Goal: Task Accomplishment & Management: Complete application form

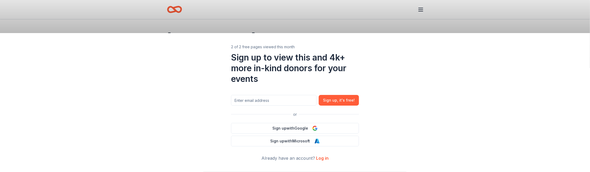
click at [371, 25] on div "2 of 2 free pages viewed this month Sign up to view this and 4k+ more in-kind d…" at bounding box center [295, 86] width 590 height 172
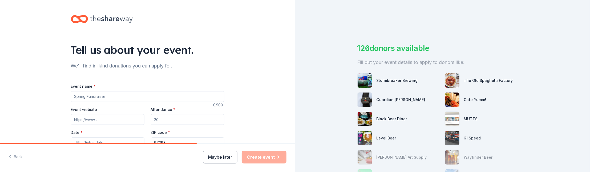
click at [145, 98] on input "Event name *" at bounding box center [147, 96] width 153 height 11
type input "The Street Trust"
click at [115, 117] on input "Event website" at bounding box center [108, 119] width 74 height 11
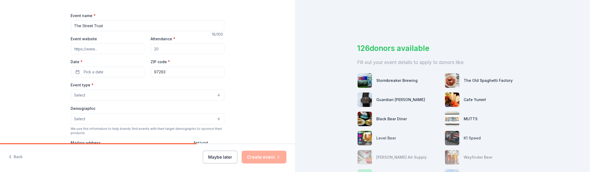
scroll to position [71, 0]
paste input "[URL][DOMAIN_NAME]"
type input "[URL][DOMAIN_NAME]"
click at [181, 50] on input "Attendance *" at bounding box center [188, 48] width 74 height 11
type input "320"
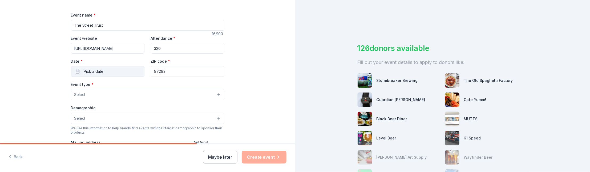
click at [116, 69] on button "Pick a date" at bounding box center [108, 71] width 74 height 11
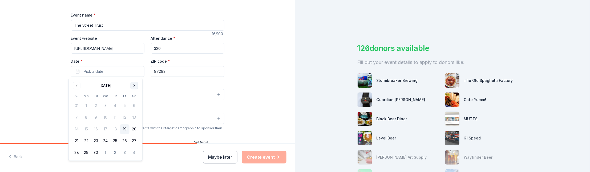
click at [133, 88] on button "Go to next month" at bounding box center [134, 85] width 7 height 7
click at [113, 129] on button "16" at bounding box center [115, 129] width 10 height 10
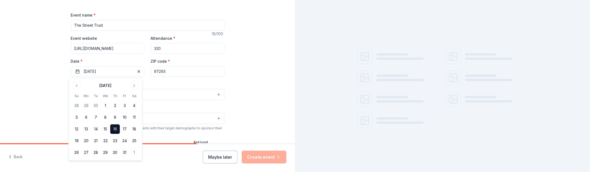
click at [163, 82] on div "Event type * Select" at bounding box center [147, 90] width 153 height 19
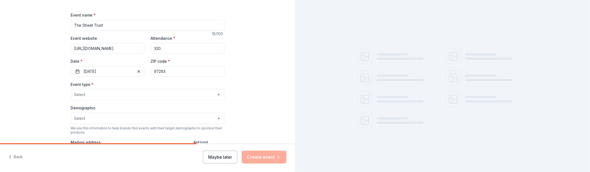
click at [167, 73] on input "97293" at bounding box center [188, 71] width 74 height 11
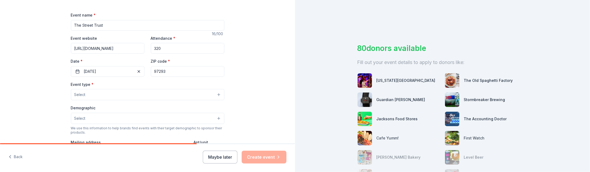
click at [169, 72] on input "97293" at bounding box center [188, 71] width 74 height 11
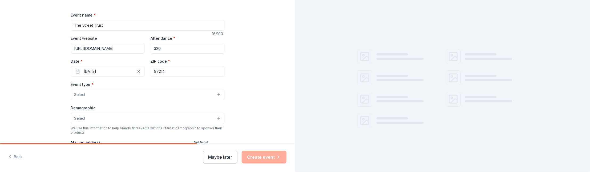
type input "97214"
click at [188, 97] on button "Select" at bounding box center [147, 94] width 153 height 11
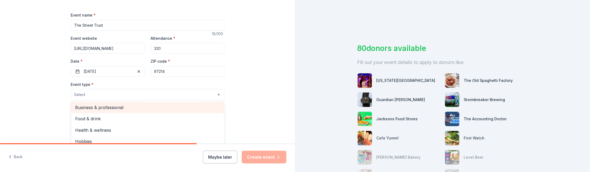
scroll to position [1, 0]
click at [181, 106] on span "Fundraiser" at bounding box center [147, 107] width 144 height 7
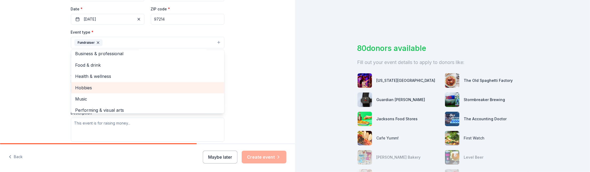
scroll to position [0, 0]
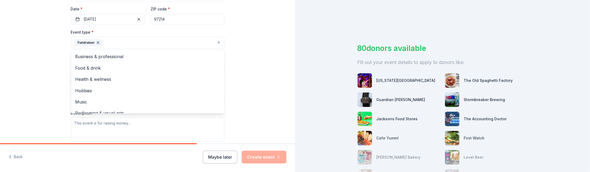
click at [239, 80] on div "Tell us about your event. We'll find in-kind donations you can apply for. Event…" at bounding box center [147, 54] width 295 height 355
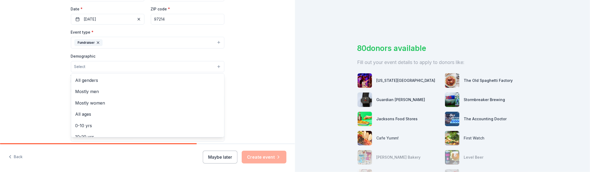
click at [165, 70] on button "Select" at bounding box center [147, 66] width 153 height 11
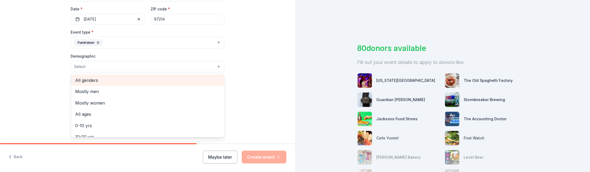
scroll to position [1, 0]
click at [152, 82] on span "All genders" at bounding box center [147, 79] width 144 height 7
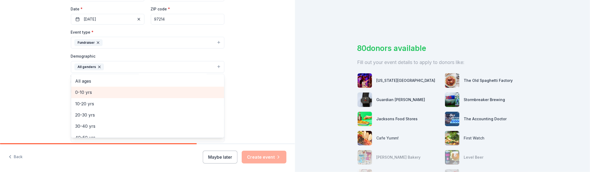
scroll to position [22, 0]
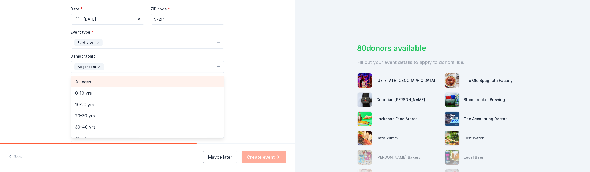
click at [147, 86] on div "All ages" at bounding box center [147, 81] width 153 height 11
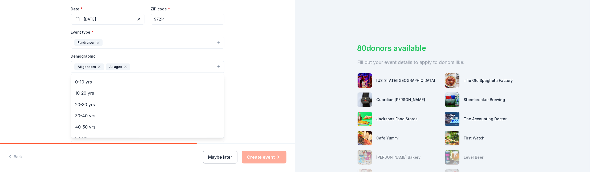
click at [251, 83] on div "Tell us about your event. We'll find in-kind donations you can apply for. Event…" at bounding box center [147, 55] width 295 height 356
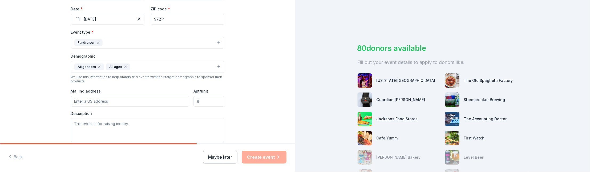
click at [125, 102] on input "Mailing address" at bounding box center [130, 101] width 119 height 11
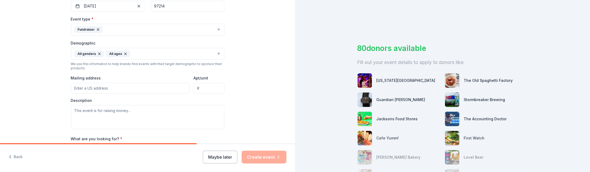
scroll to position [150, 0]
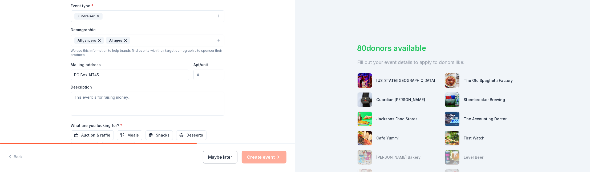
click at [250, 86] on div "Tell us about your event. We'll find in-kind donations you can apply for. Event…" at bounding box center [147, 28] width 295 height 356
click at [209, 75] on input "Apt/unit" at bounding box center [208, 75] width 31 height 11
click at [161, 102] on textarea at bounding box center [147, 104] width 153 height 24
click at [157, 78] on input "PO Box 14745" at bounding box center [130, 75] width 119 height 11
type input "[STREET_ADDRESS]"
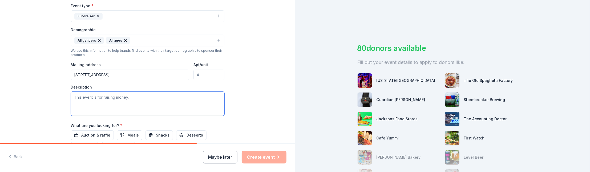
click at [147, 103] on textarea at bounding box center [147, 104] width 153 height 24
paste textarea "We are trying to raise $47,000 at our annual event to continue our work advocat…"
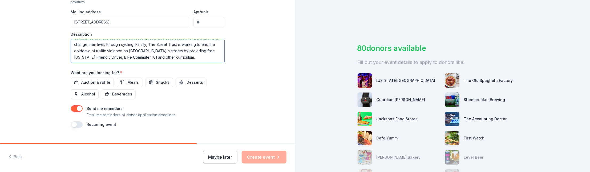
scroll to position [206, 0]
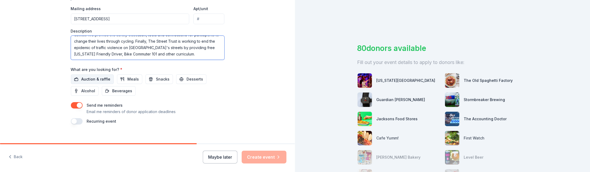
type textarea "We are trying to raise $47,000 at our annual event to continue our work advocat…"
click at [92, 81] on span "Auction & raffle" at bounding box center [96, 79] width 29 height 6
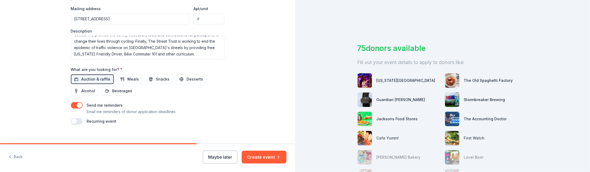
click at [73, 121] on button "button" at bounding box center [77, 121] width 12 height 6
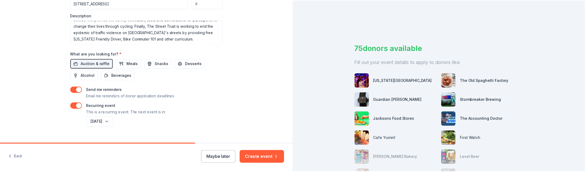
scroll to position [232, 0]
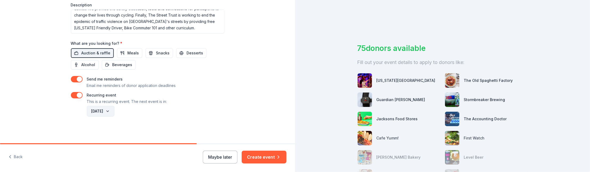
click at [108, 111] on button "[DATE]" at bounding box center [100, 111] width 27 height 11
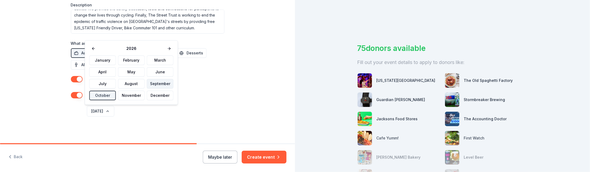
click at [160, 83] on button "September" at bounding box center [160, 84] width 27 height 10
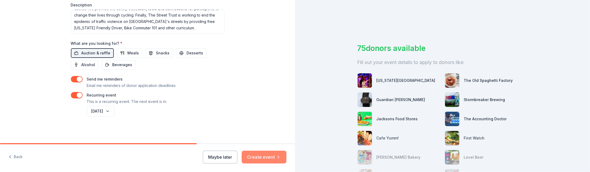
click at [265, 160] on button "Create event" at bounding box center [264, 156] width 45 height 13
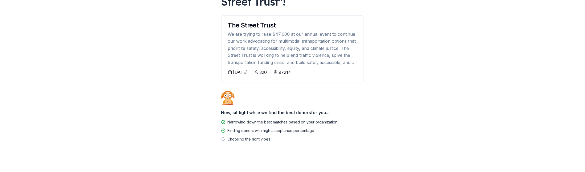
scroll to position [60, 0]
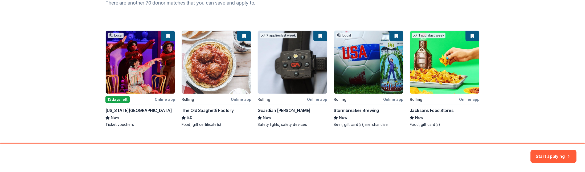
scroll to position [88, 0]
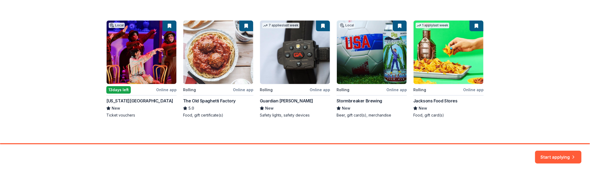
click at [289, 76] on div "Local 13 days left Online app [US_STATE] Children's Theatre New Ticket vouchers…" at bounding box center [294, 68] width 377 height 97
click at [290, 60] on div "Local 13 days left Online app [US_STATE] Children's Theatre New Ticket vouchers…" at bounding box center [294, 68] width 377 height 97
click at [320, 88] on div "Local 13 days left Online app [US_STATE] Children's Theatre New Ticket vouchers…" at bounding box center [294, 68] width 377 height 97
click at [558, 153] on button "Start applying" at bounding box center [558, 154] width 46 height 13
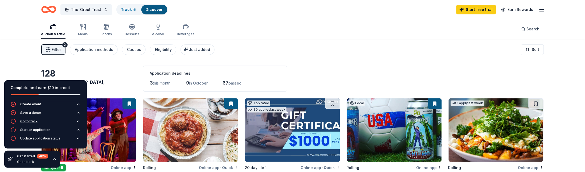
click at [76, 121] on icon "button" at bounding box center [78, 121] width 4 height 4
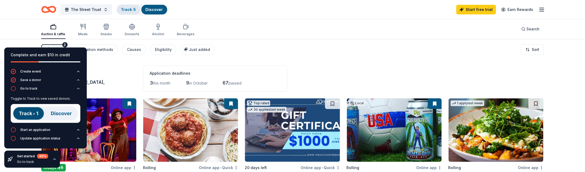
click at [128, 11] on link "Track · 5" at bounding box center [128, 9] width 15 height 5
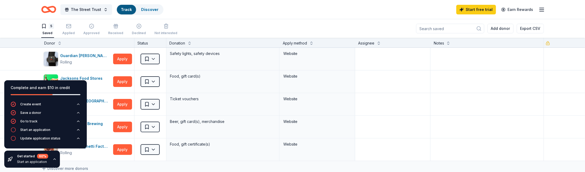
scroll to position [0, 0]
click at [231, 14] on div "The Street Trust Track Discover Start free trial Earn Rewards" at bounding box center [292, 9] width 503 height 13
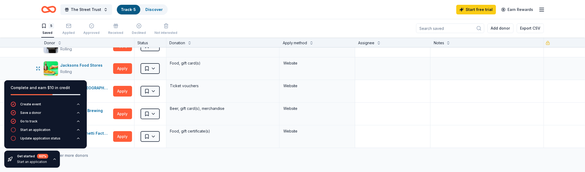
scroll to position [14, 0]
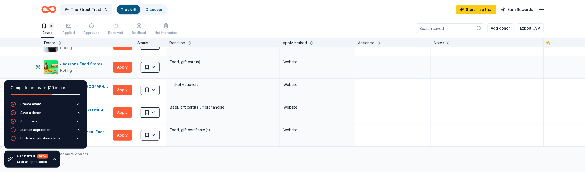
click at [15, 62] on div "Jacksons Food Stores Rolling Apply Saved Food, gift card(s) Website" at bounding box center [292, 67] width 585 height 23
